Goal: Task Accomplishment & Management: Manage account settings

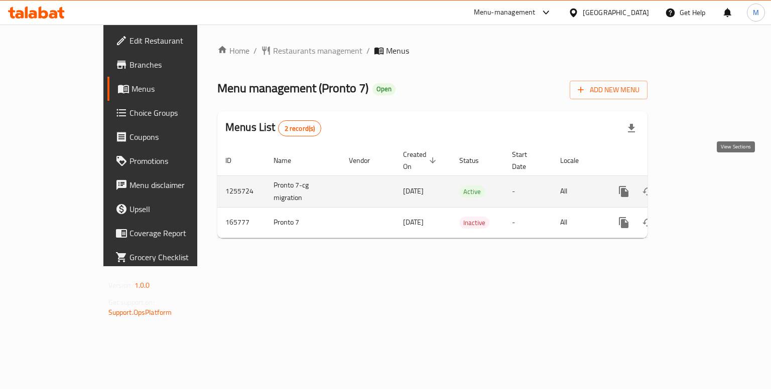
click at [702, 186] on icon "enhanced table" at bounding box center [696, 192] width 12 height 12
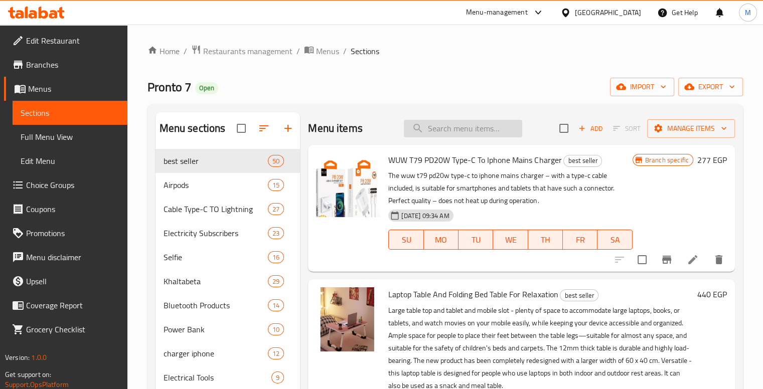
click at [470, 127] on input "search" at bounding box center [463, 129] width 118 height 18
paste input "كابل شحن ونقل بيانات WUW X197 Lightning إلى USB كابل متين لأجهزة iPhone"
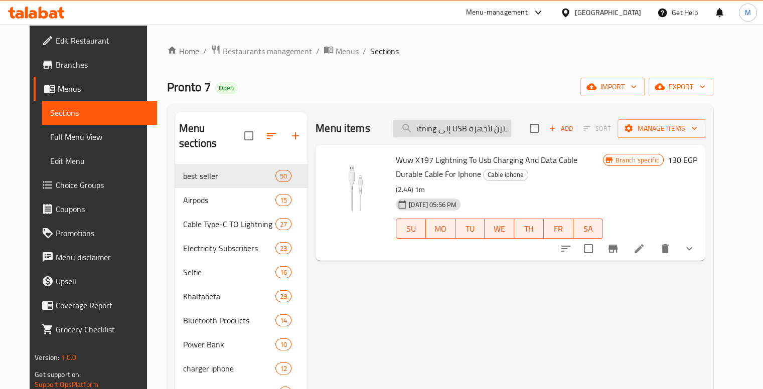
click at [474, 120] on input "كابل شحن ونقل بيانات WUW X197 Lightning إلى USB كابل متين لأجهزة iPhone" at bounding box center [452, 129] width 118 height 18
type input "كابل شحن ونقل بيانات WUW X197 Lightning إلى USB كابل متين لأجهزة iPhone"
click at [645, 243] on icon at bounding box center [639, 249] width 12 height 12
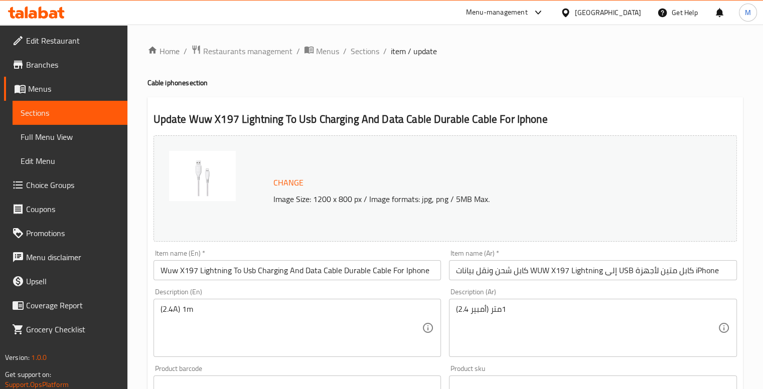
click at [198, 261] on input "Wuw X197 Lightning To Usb Charging And Data Cable Durable Cable For Iphone" at bounding box center [298, 271] width 288 height 20
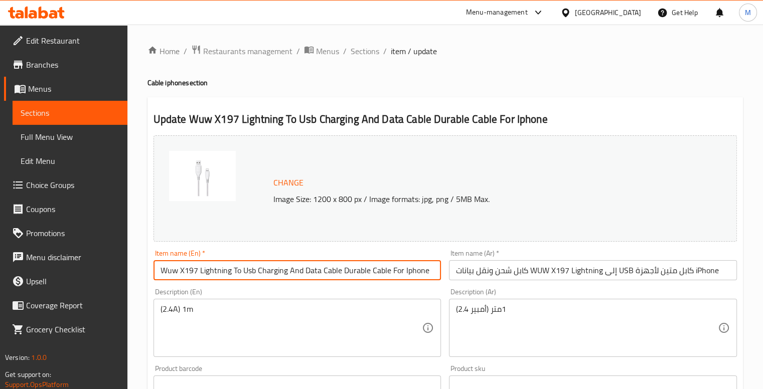
click at [198, 261] on input "Wuw X197 Lightning To Usb Charging And Data Cable Durable Cable For Iphone" at bounding box center [298, 271] width 288 height 20
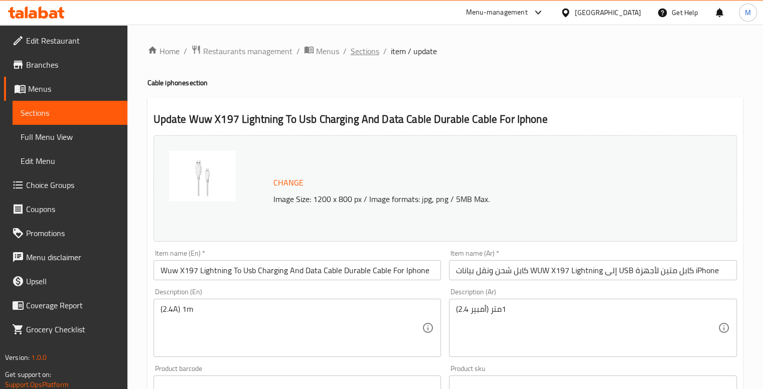
click at [351, 48] on span "Sections" at bounding box center [365, 51] width 29 height 12
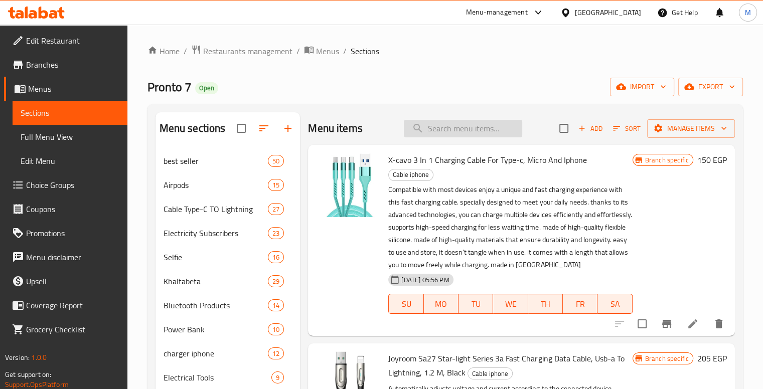
click at [451, 125] on input "search" at bounding box center [463, 129] width 118 height 18
paste input "Wuw X197 Lightning To Usb Charging And Data Cable Durable Cable For Iphone"
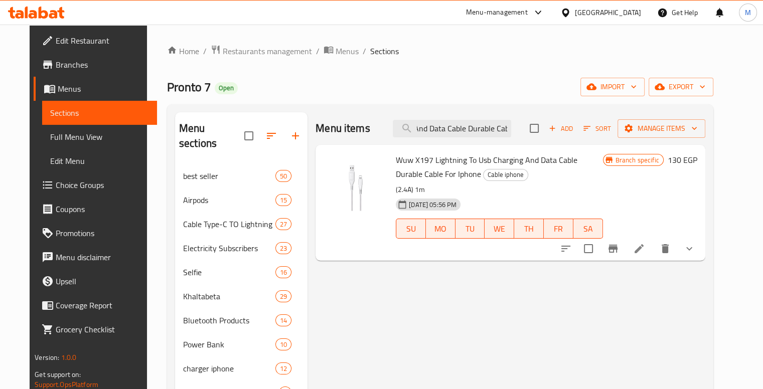
type input "Wuw X197 Lightning To Usb Charging And Data Cable Durable Cable For Iphone"
click at [404, 153] on span "Wuw X197 Lightning To Usb Charging And Data Cable Durable Cable For Iphone" at bounding box center [487, 167] width 182 height 29
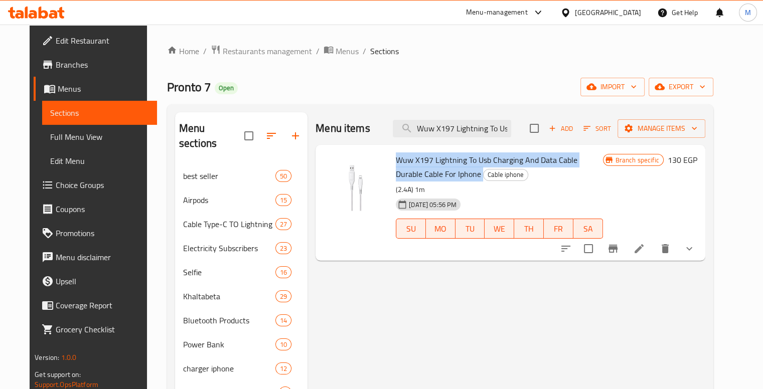
click at [404, 153] on span "Wuw X197 Lightning To Usb Charging And Data Cable Durable Cable For Iphone" at bounding box center [487, 167] width 182 height 29
click at [77, 62] on span "Branches" at bounding box center [102, 65] width 93 height 12
